Goal: Check status: Check status

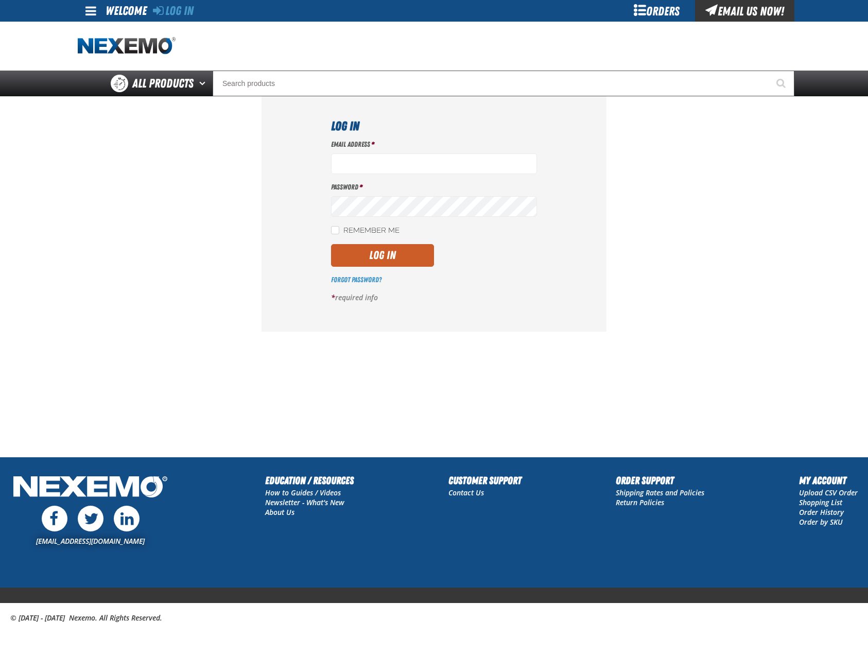
type input "[EMAIL_ADDRESS][DOMAIN_NAME]"
click at [372, 243] on div "Email Address * [EMAIL_ADDRESS][DOMAIN_NAME] Password * Remember Me Log In *" at bounding box center [434, 224] width 206 height 171
click at [375, 249] on button "Log In" at bounding box center [382, 255] width 103 height 23
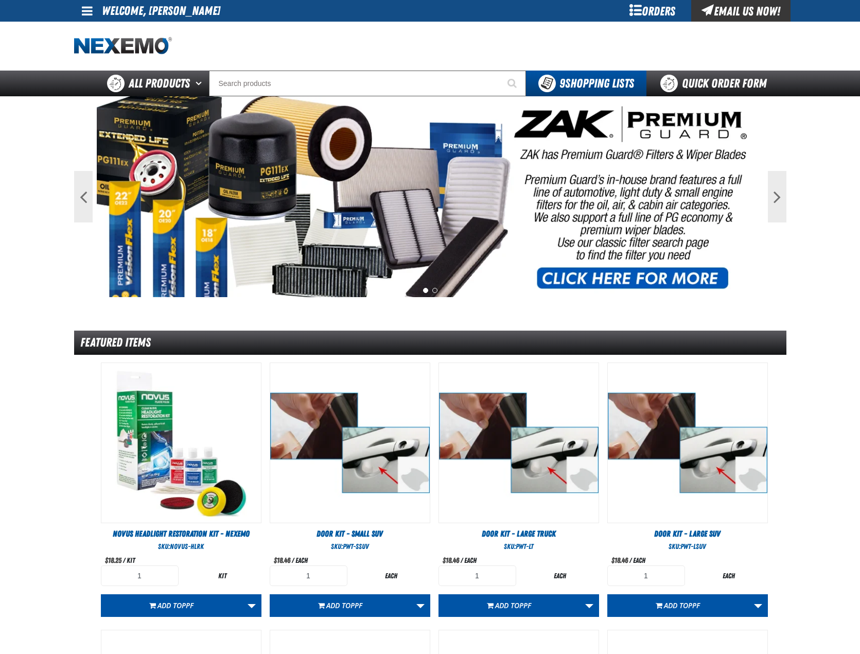
click at [655, 9] on div "Orders" at bounding box center [652, 11] width 77 height 22
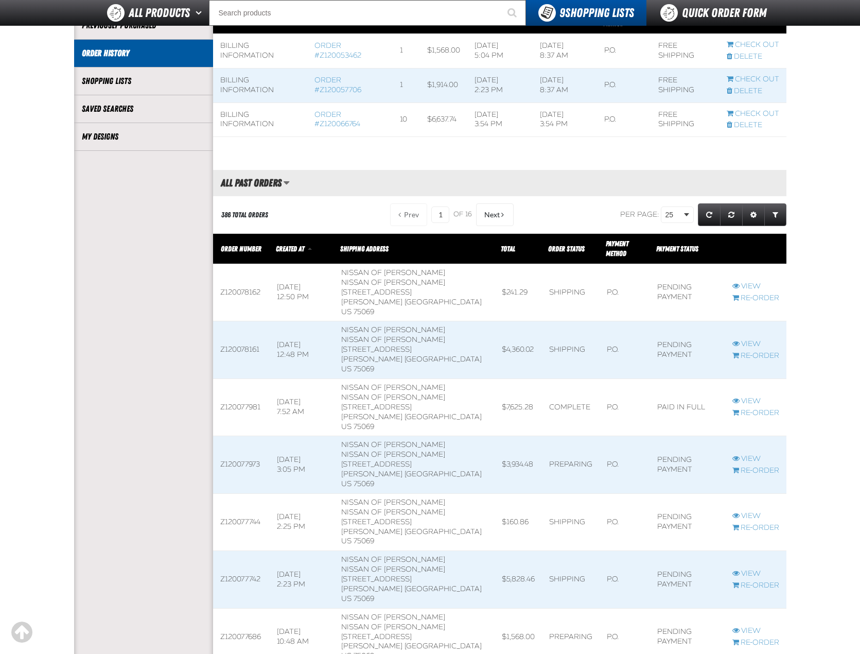
scroll to position [257, 0]
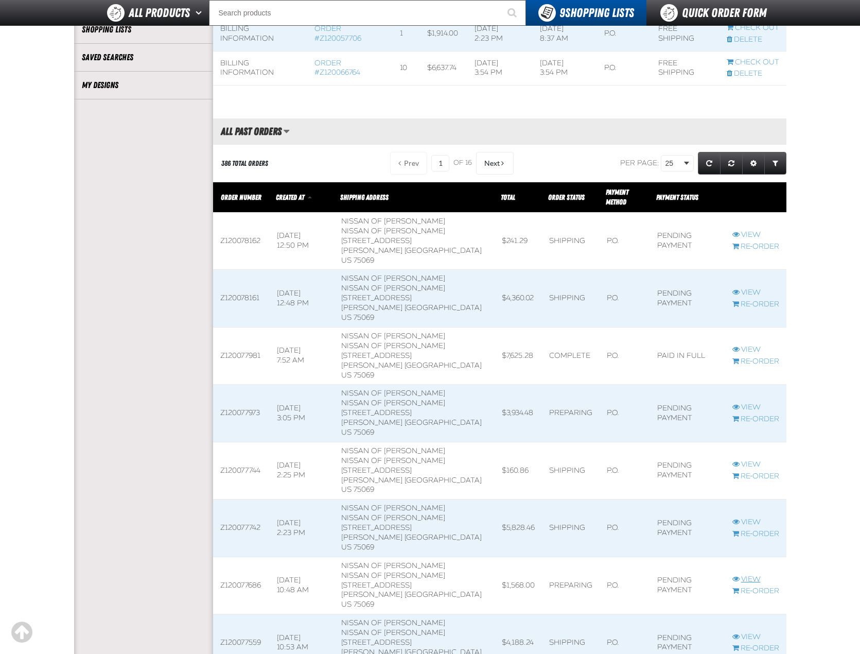
click at [750, 574] on link "View" at bounding box center [755, 579] width 47 height 10
